Goal: Task Accomplishment & Management: Complete application form

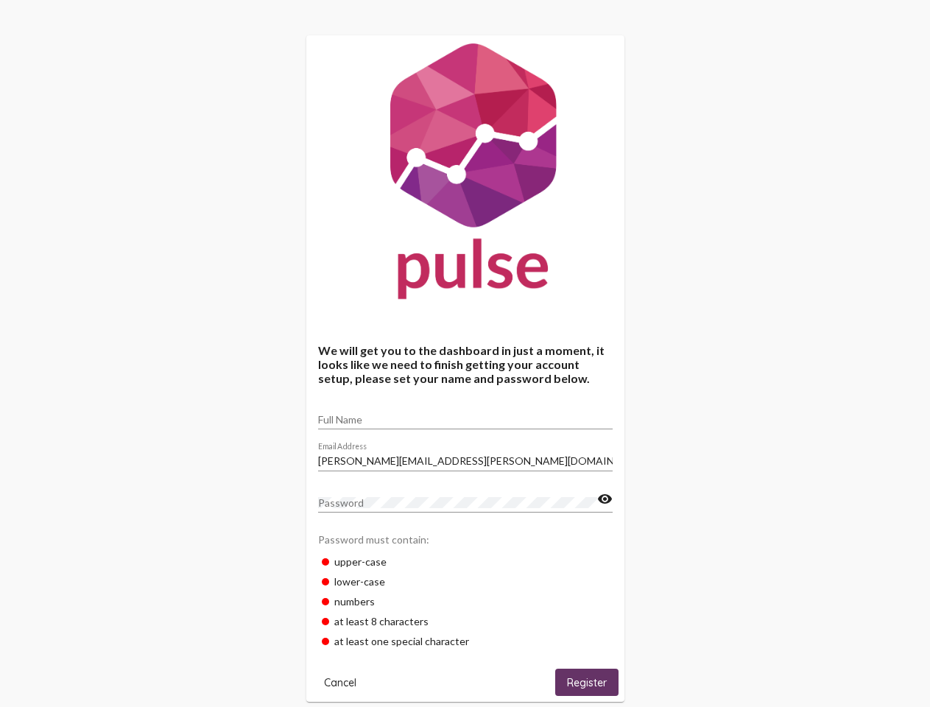
click at [465, 414] on input "Full Name" at bounding box center [465, 420] width 294 height 12
click at [465, 456] on input "[PERSON_NAME][EMAIL_ADDRESS][PERSON_NAME][DOMAIN_NAME]" at bounding box center [465, 461] width 294 height 12
click at [604, 499] on mat-icon "visibility" at bounding box center [604, 499] width 15 height 18
click at [340, 682] on span "Cancel" at bounding box center [340, 682] width 32 height 13
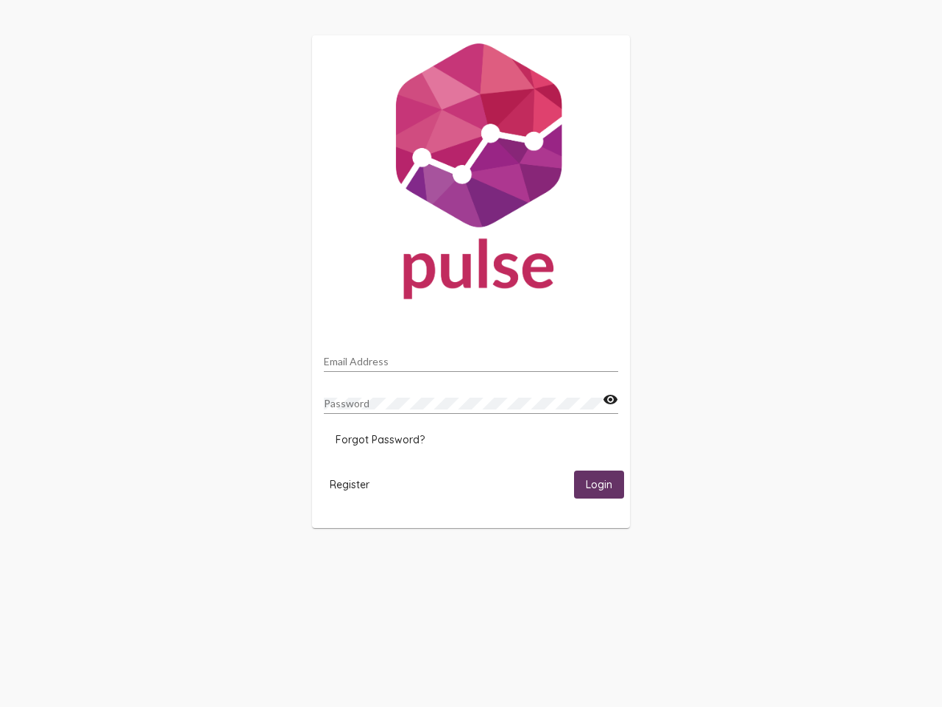
click at [587, 563] on html "Email Address Password visibility Forgot Password? Register Login" at bounding box center [471, 281] width 942 height 563
